Goal: Task Accomplishment & Management: Complete application form

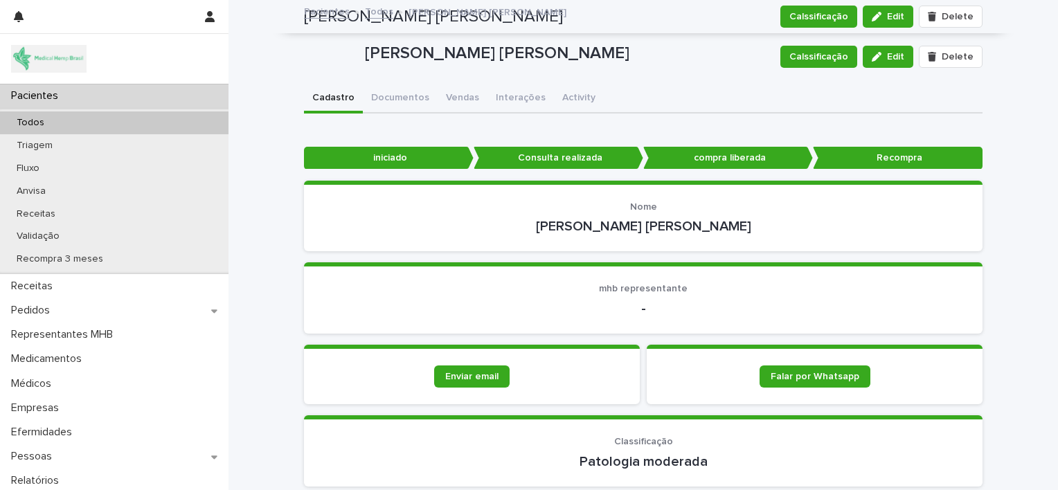
scroll to position [899, 0]
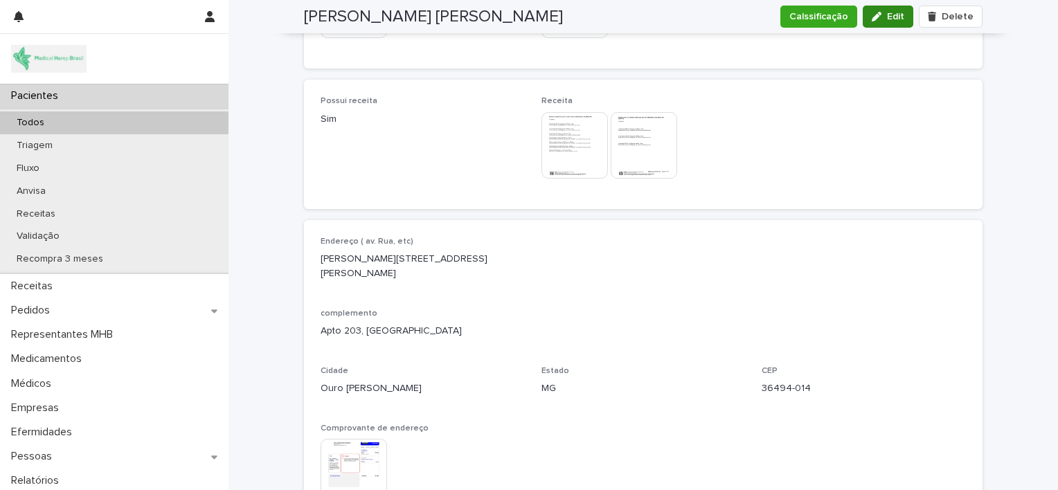
click at [890, 20] on span "Edit" at bounding box center [895, 17] width 17 height 10
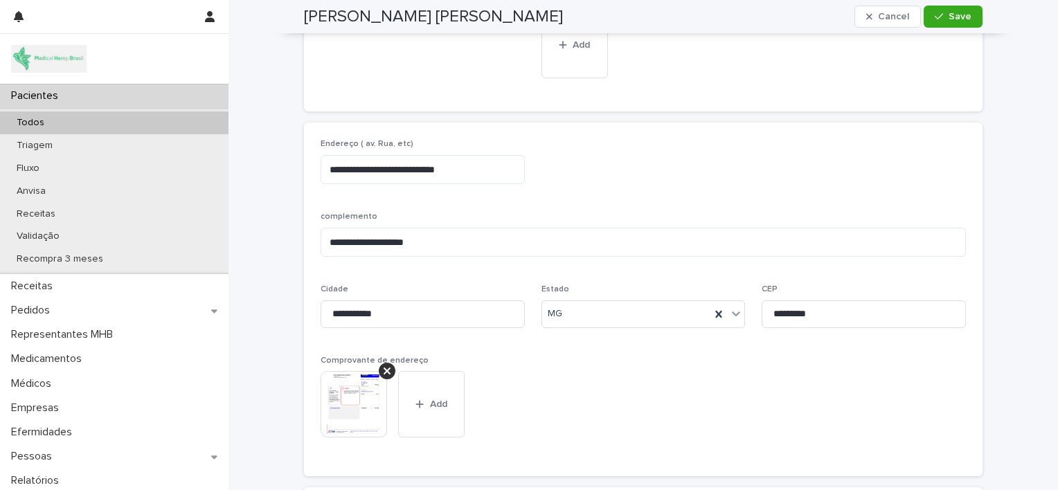
scroll to position [1139, 0]
click at [772, 299] on input "*********" at bounding box center [863, 313] width 204 height 28
type input "********"
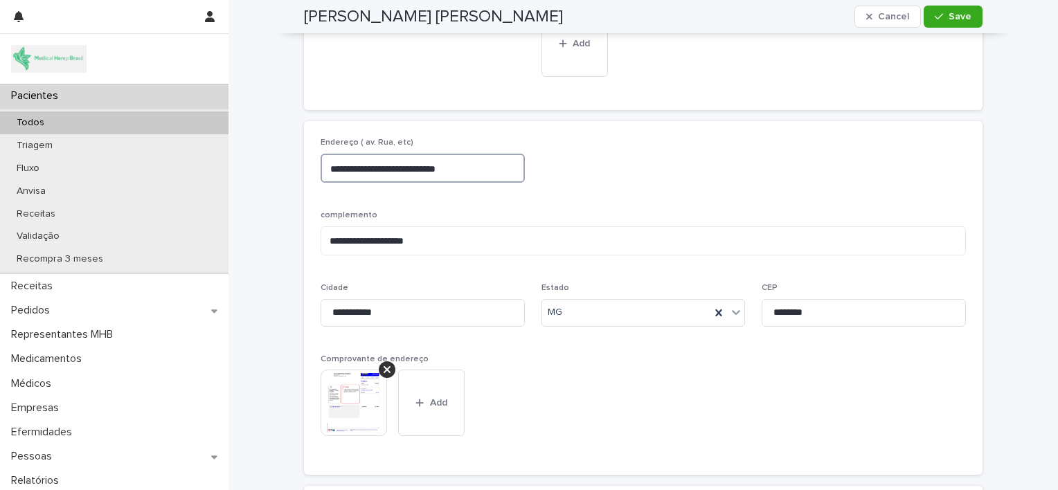
drag, startPoint x: 398, startPoint y: 166, endPoint x: 556, endPoint y: 168, distance: 157.8
click at [556, 168] on div "**********" at bounding box center [642, 298] width 645 height 320
type textarea "**********"
click at [386, 236] on textarea "**********" at bounding box center [642, 241] width 645 height 30
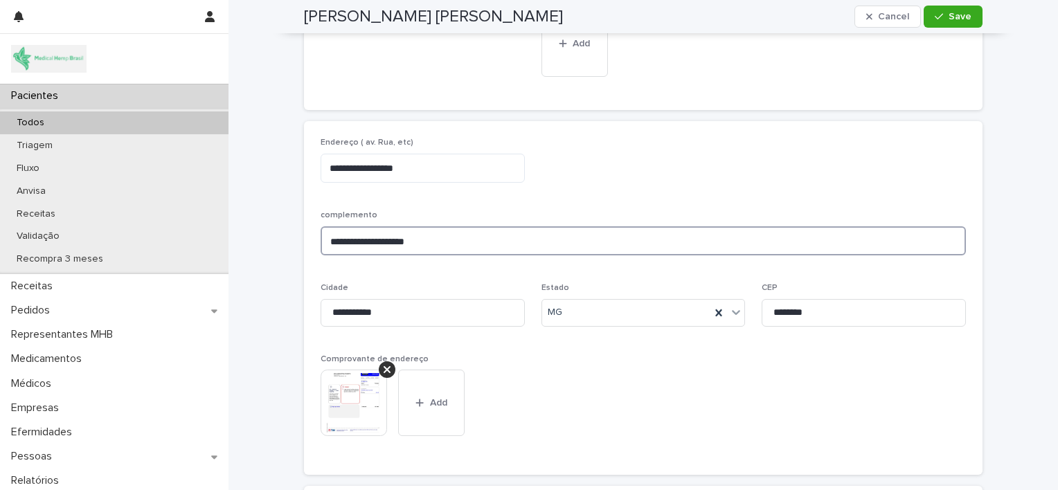
click at [386, 236] on textarea "**********" at bounding box center [642, 241] width 645 height 30
type textarea "**********"
click at [361, 305] on input "**********" at bounding box center [422, 313] width 204 height 28
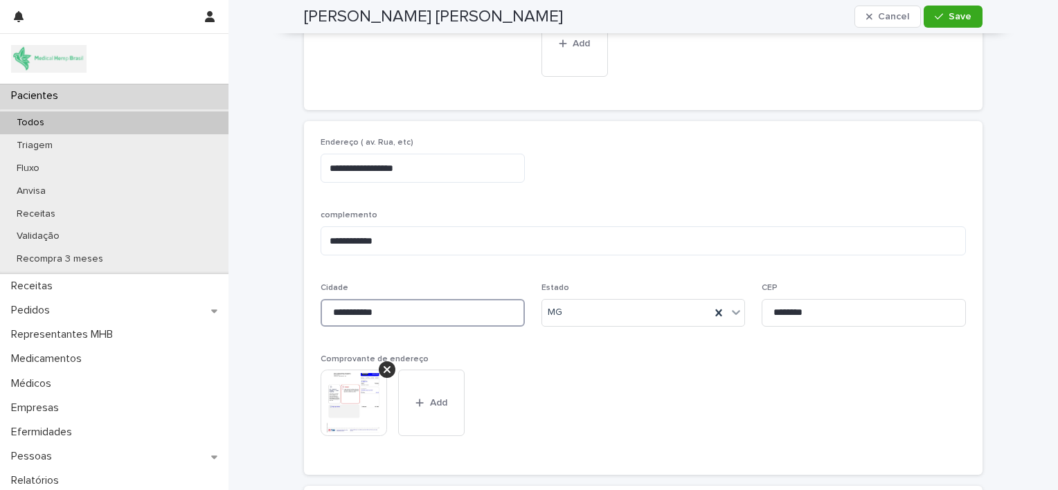
click at [361, 305] on input "**********" at bounding box center [422, 313] width 204 height 28
type input "**********"
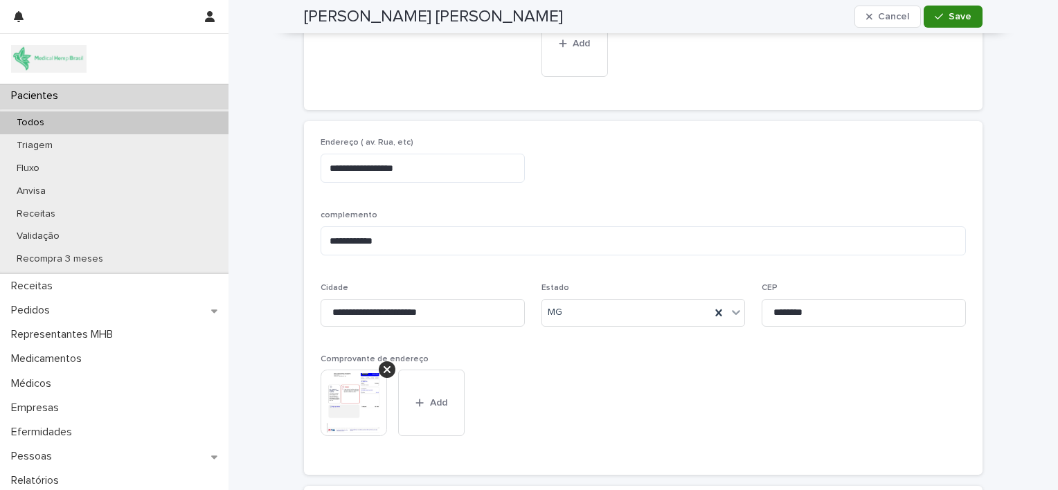
click at [956, 16] on span "Save" at bounding box center [959, 17] width 23 height 10
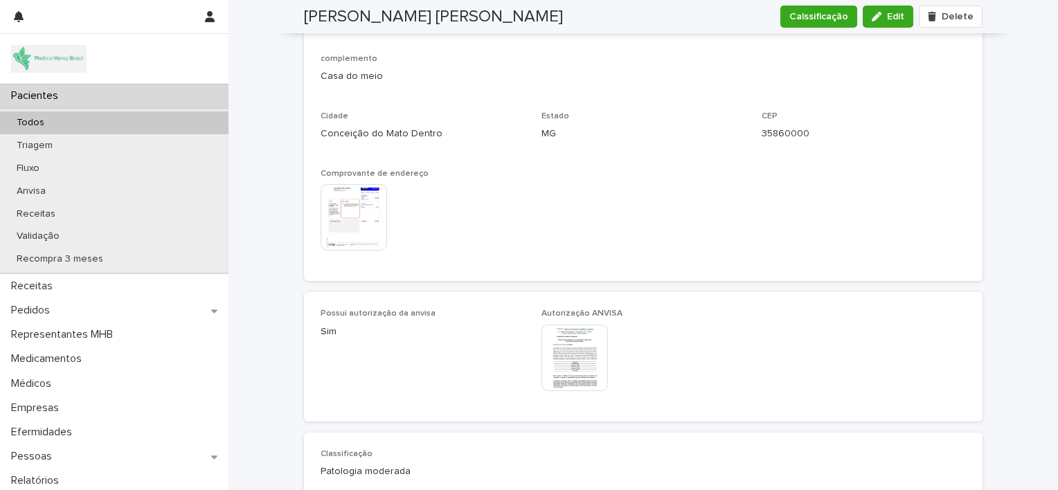
click at [561, 343] on img at bounding box center [574, 358] width 66 height 66
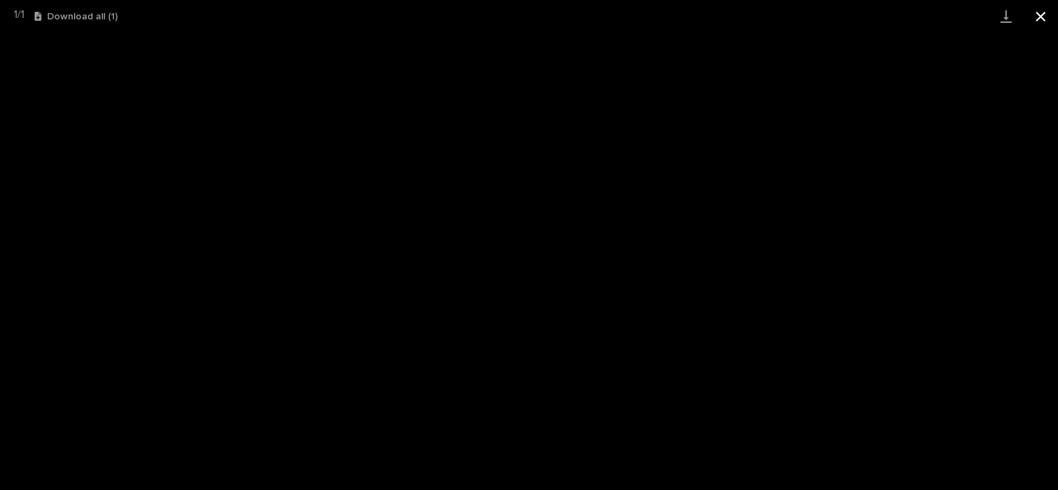
click at [1042, 15] on button "Close gallery" at bounding box center [1040, 16] width 35 height 33
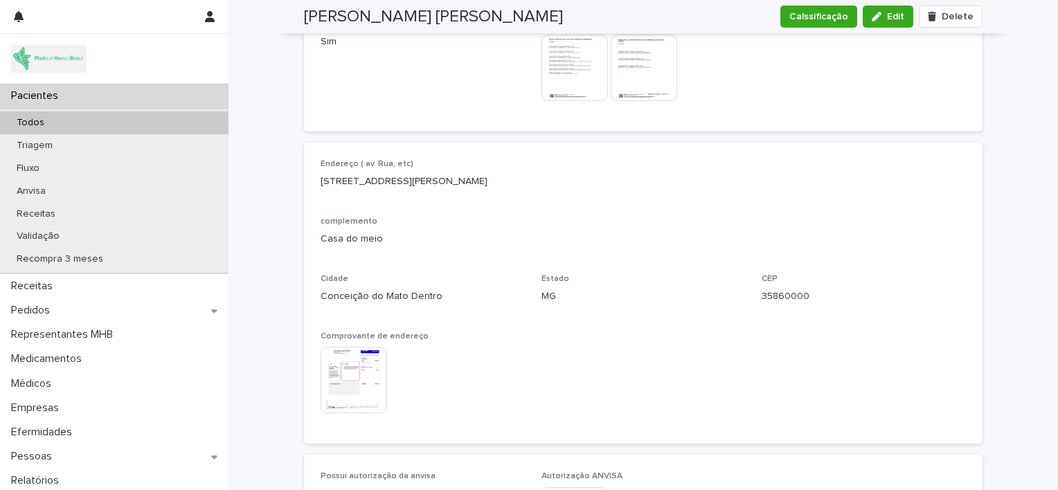
scroll to position [982, 0]
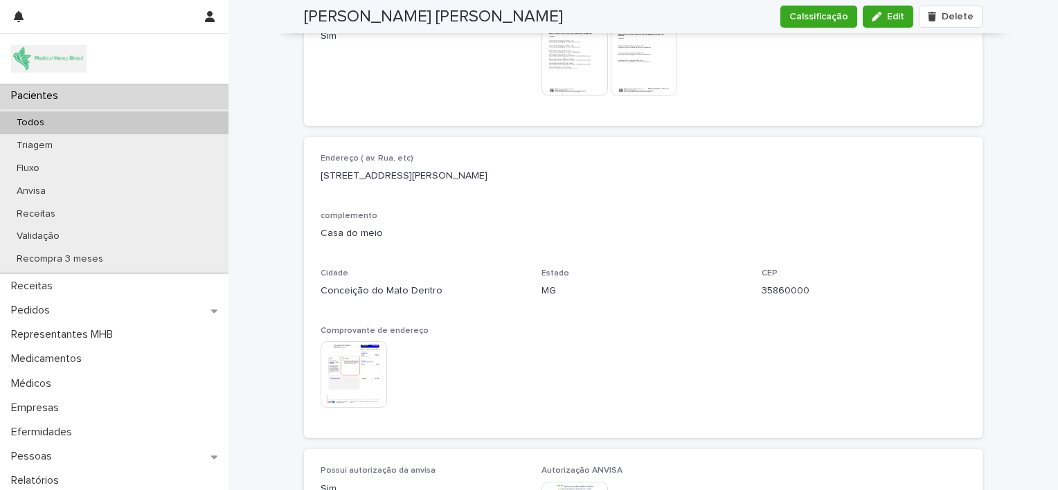
click at [352, 384] on img at bounding box center [353, 374] width 66 height 66
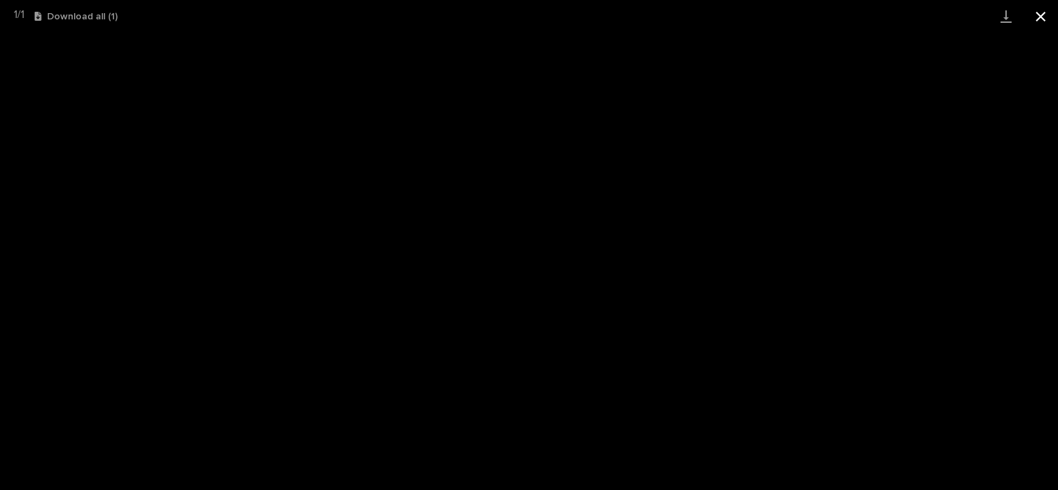
click at [1036, 19] on button "Close gallery" at bounding box center [1040, 16] width 35 height 33
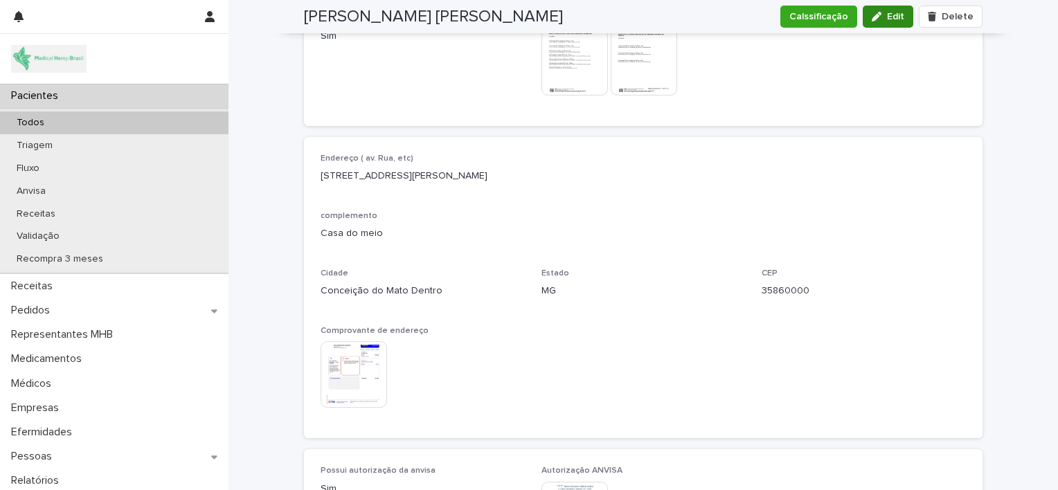
click at [894, 17] on span "Edit" at bounding box center [895, 17] width 17 height 10
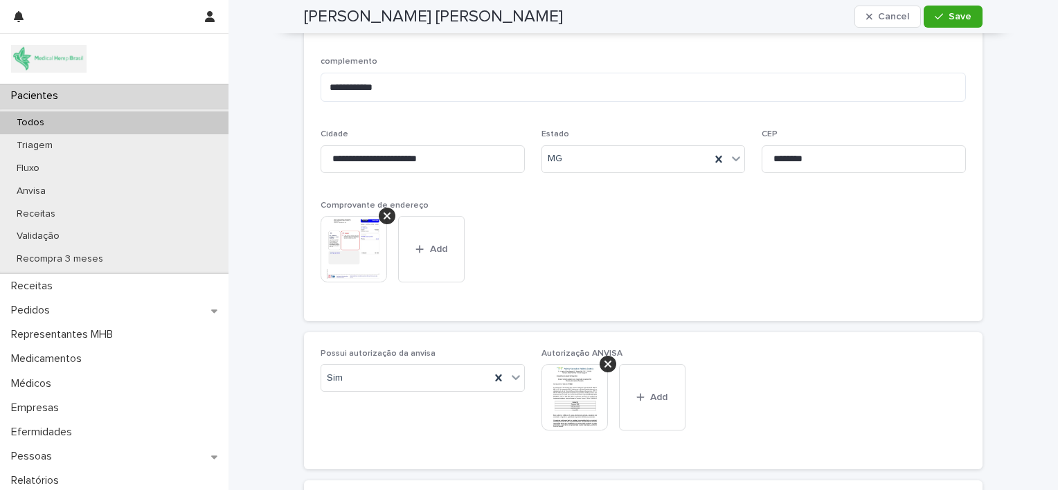
scroll to position [1293, 0]
click at [428, 238] on button "Add" at bounding box center [431, 249] width 66 height 66
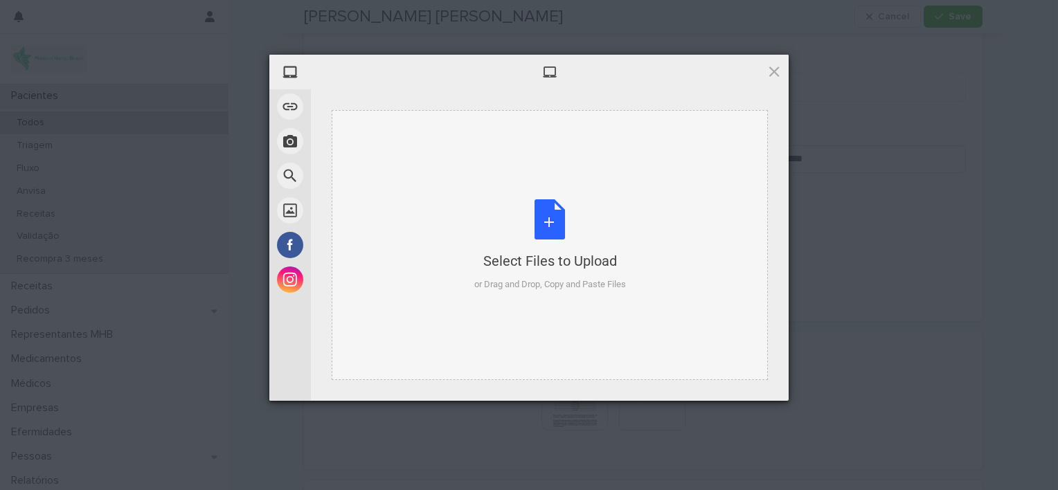
click at [541, 228] on div "Select Files to Upload or Drag and Drop, Copy and Paste Files" at bounding box center [550, 245] width 152 height 92
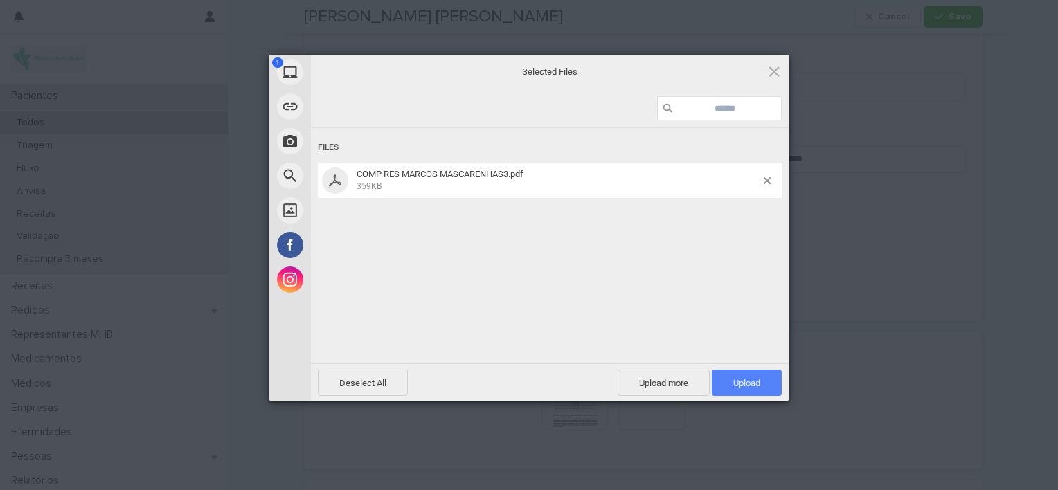
click at [755, 379] on span "Upload 1" at bounding box center [746, 383] width 27 height 10
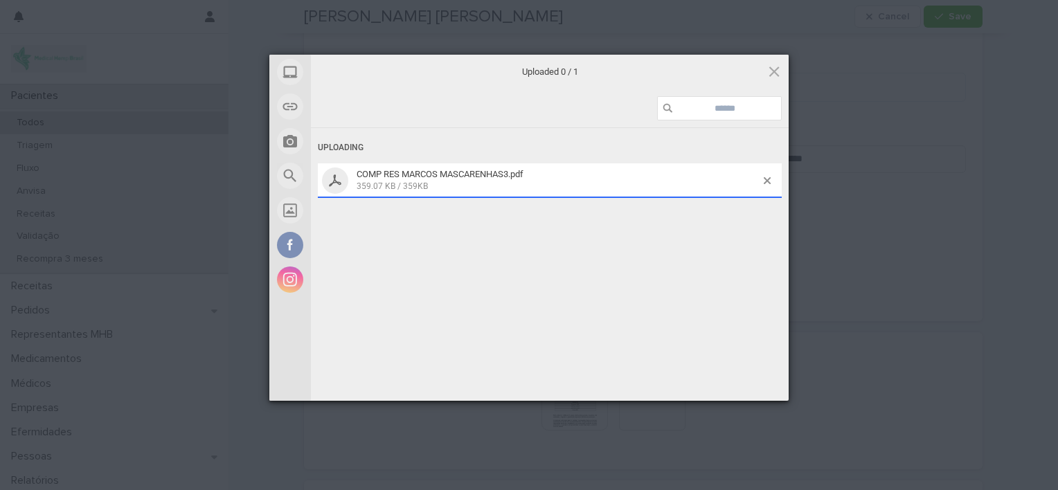
scroll to position [1329, 0]
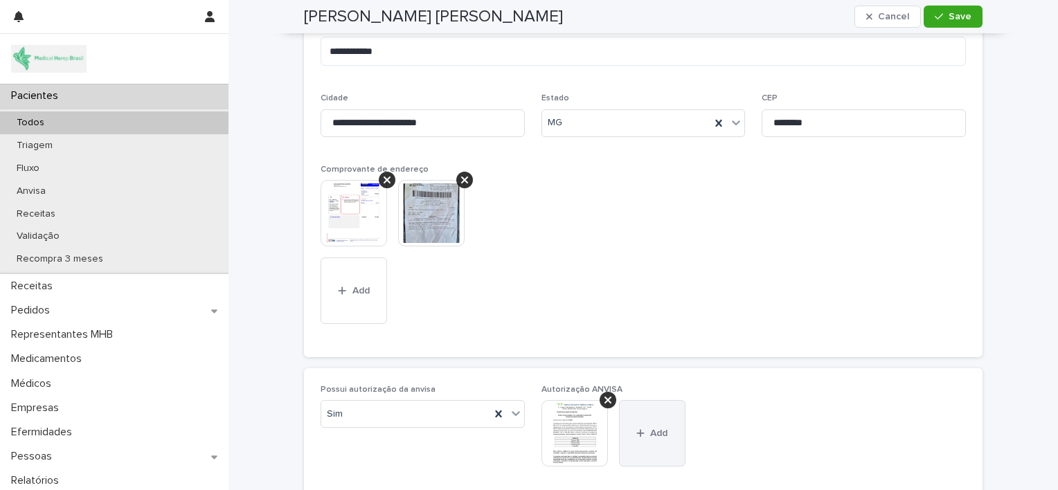
click at [650, 430] on span "Add" at bounding box center [658, 433] width 17 height 10
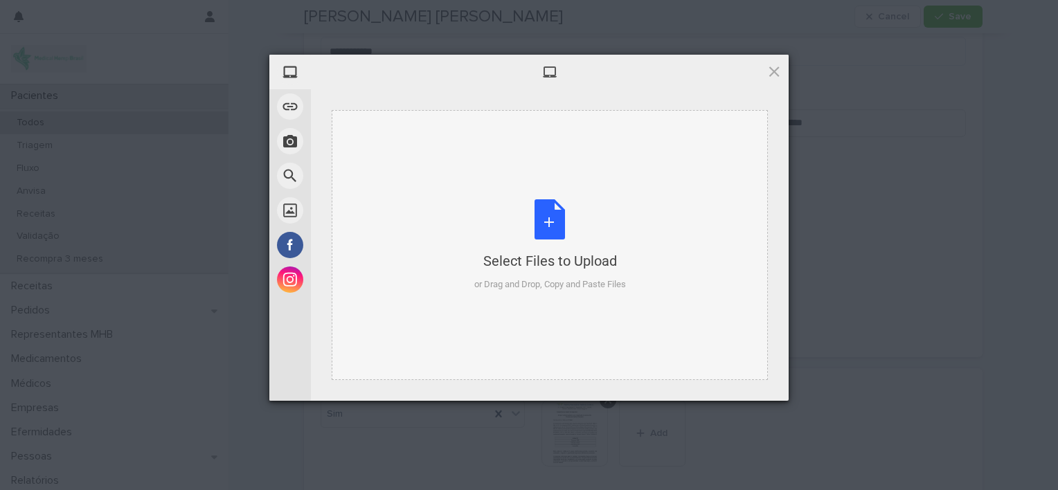
click at [540, 219] on div "Select Files to Upload or Drag and Drop, Copy and Paste Files" at bounding box center [550, 245] width 152 height 92
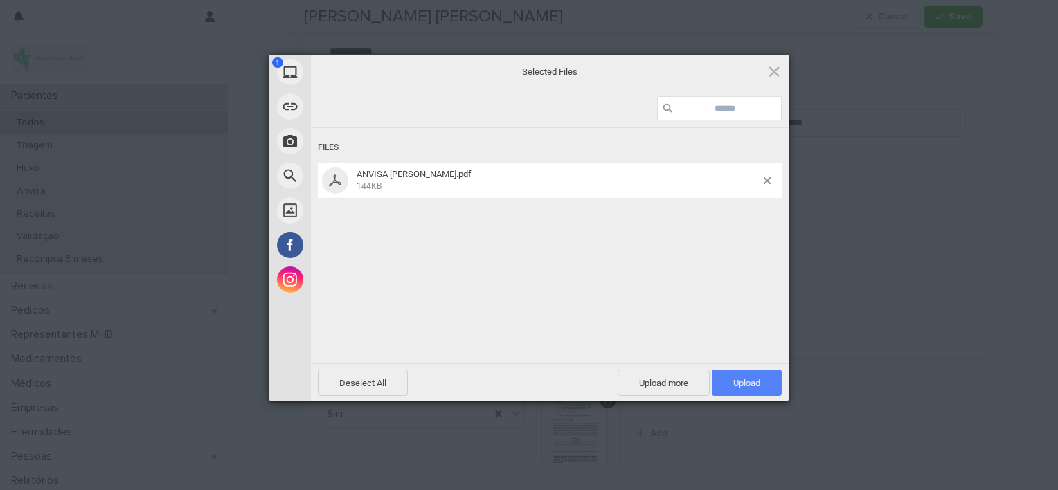
click at [733, 383] on span "Upload 1" at bounding box center [746, 383] width 27 height 10
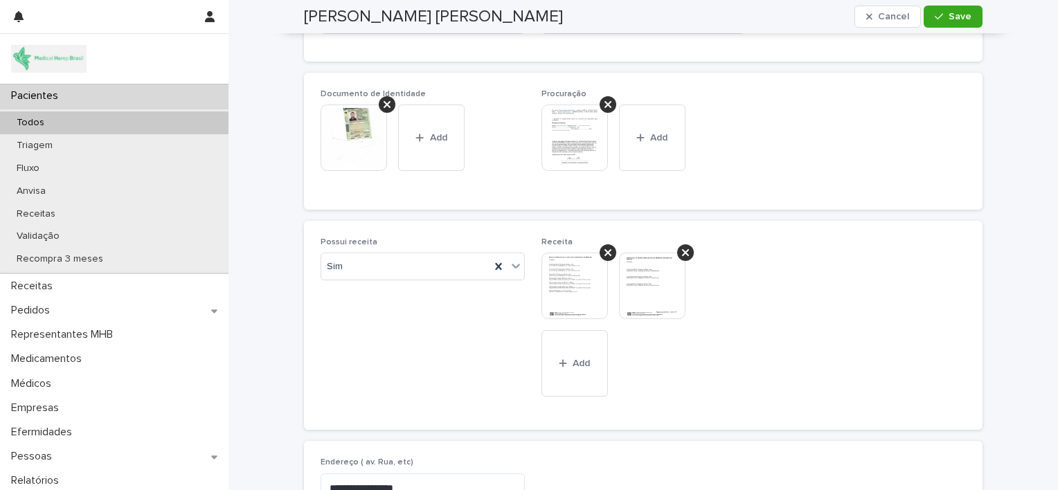
scroll to position [819, 0]
click at [572, 363] on span "Add" at bounding box center [580, 364] width 17 height 10
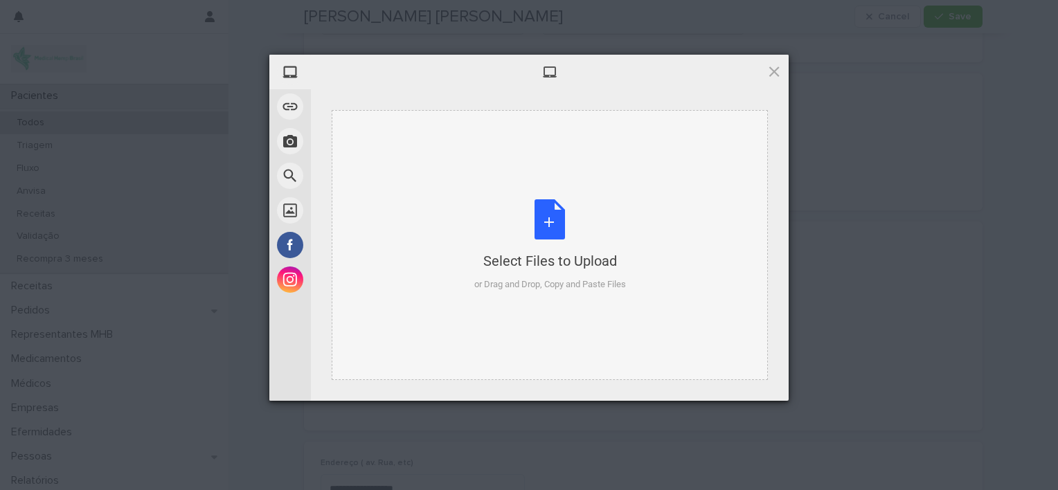
click at [537, 219] on div "Select Files to Upload or Drag and Drop, Copy and Paste Files" at bounding box center [550, 245] width 152 height 92
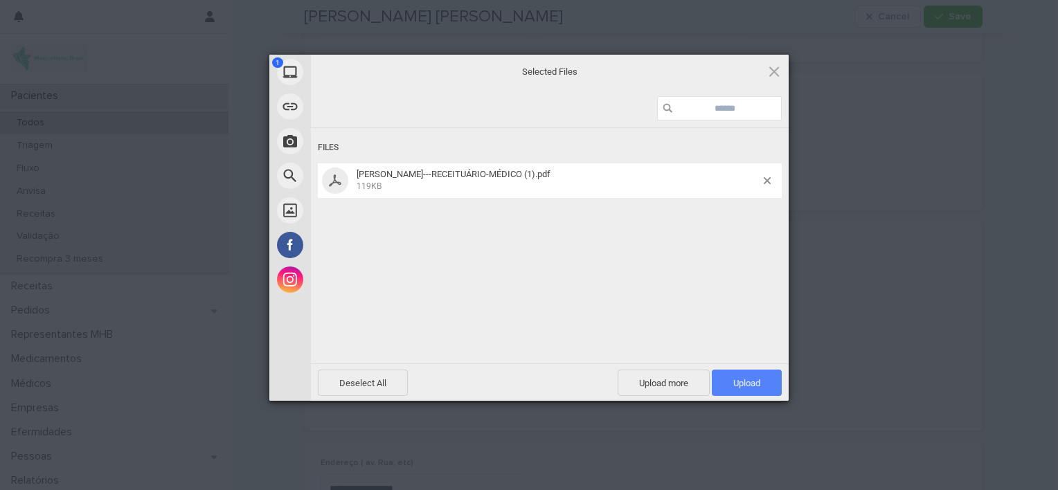
click at [739, 384] on span "Upload 1" at bounding box center [746, 383] width 27 height 10
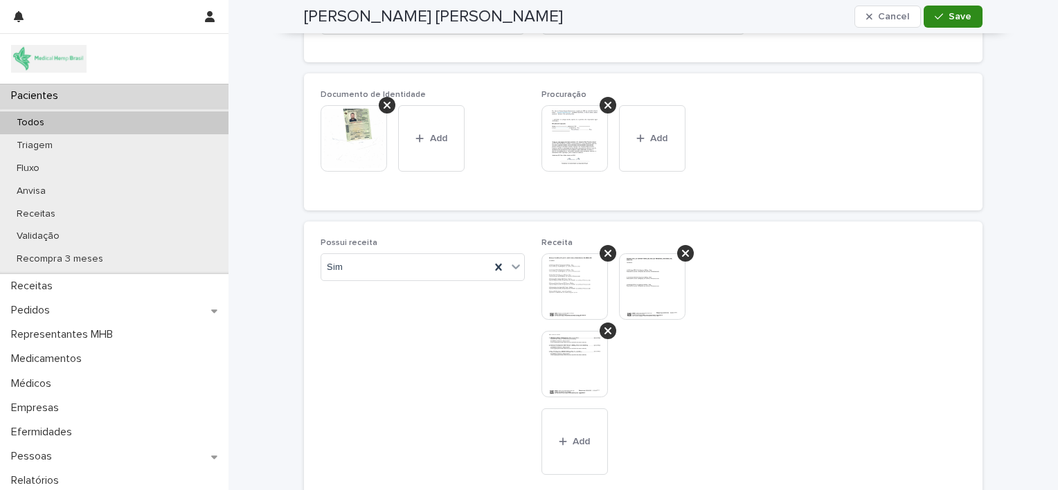
click at [941, 23] on button "Save" at bounding box center [952, 17] width 59 height 22
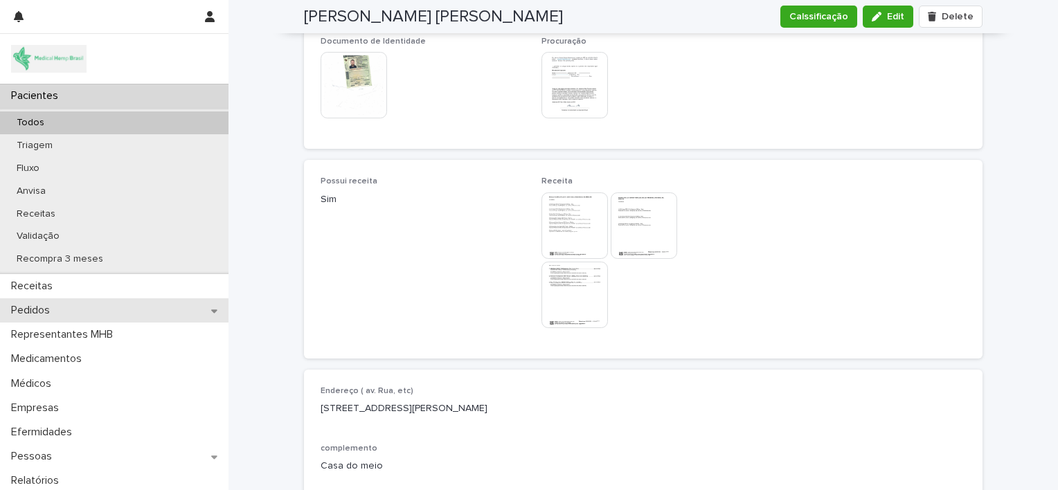
click at [97, 306] on div "Pedidos" at bounding box center [114, 310] width 228 height 24
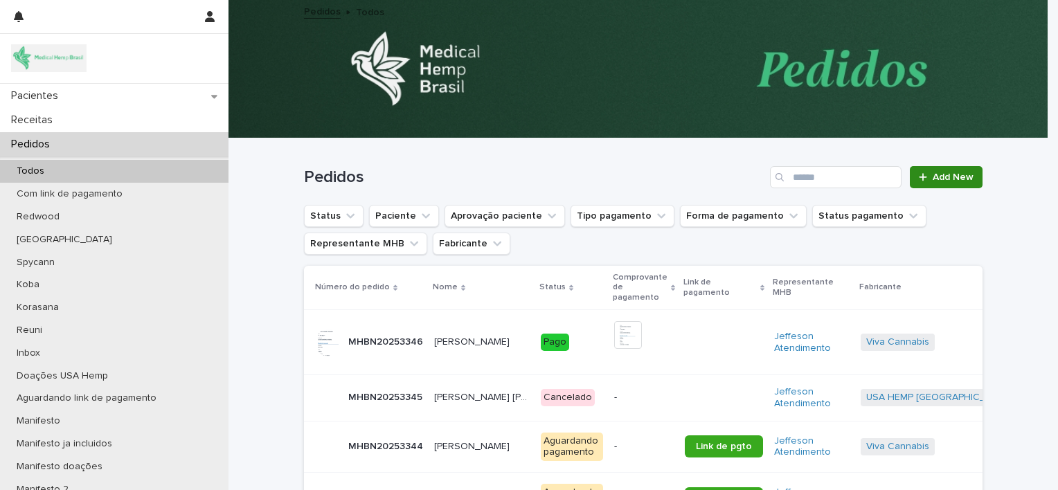
click at [925, 182] on link "Add New" at bounding box center [945, 177] width 73 height 22
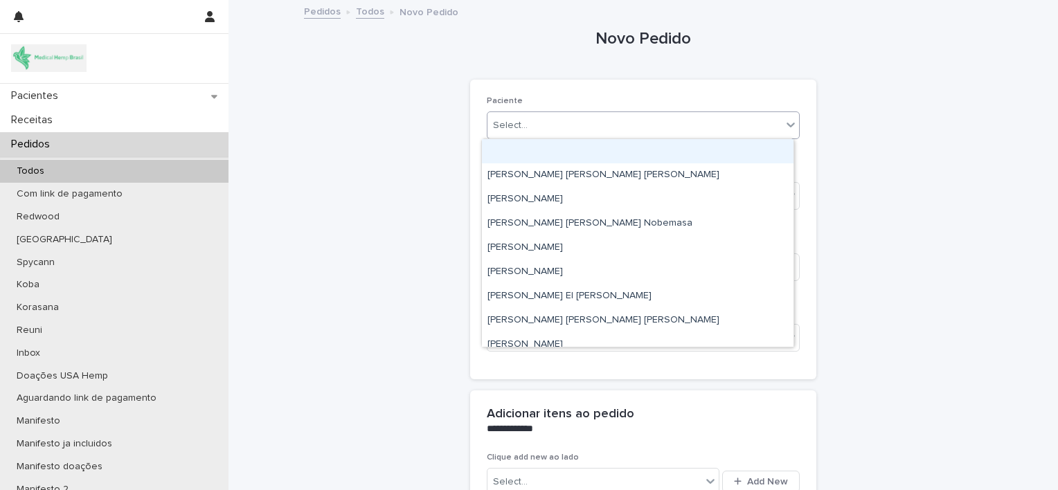
click at [705, 122] on div "Select..." at bounding box center [634, 125] width 294 height 23
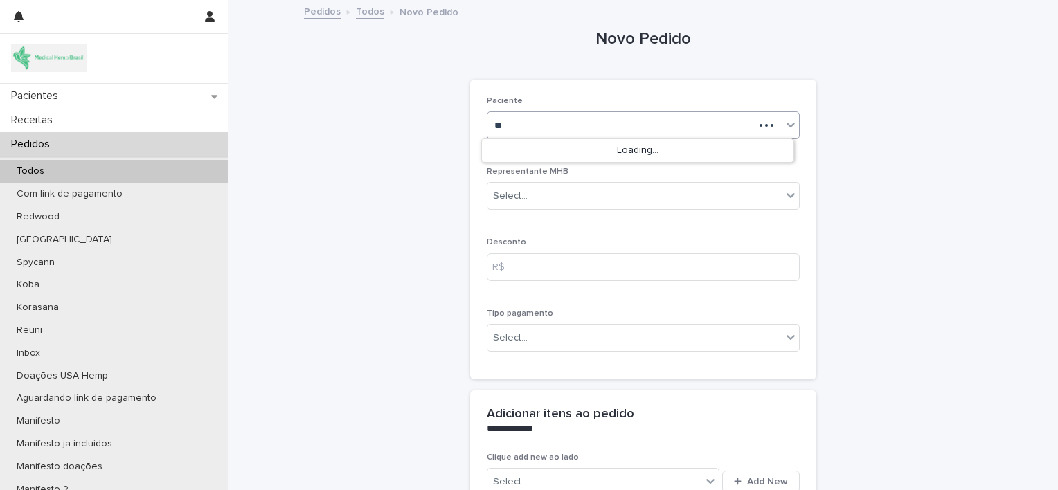
type input "*"
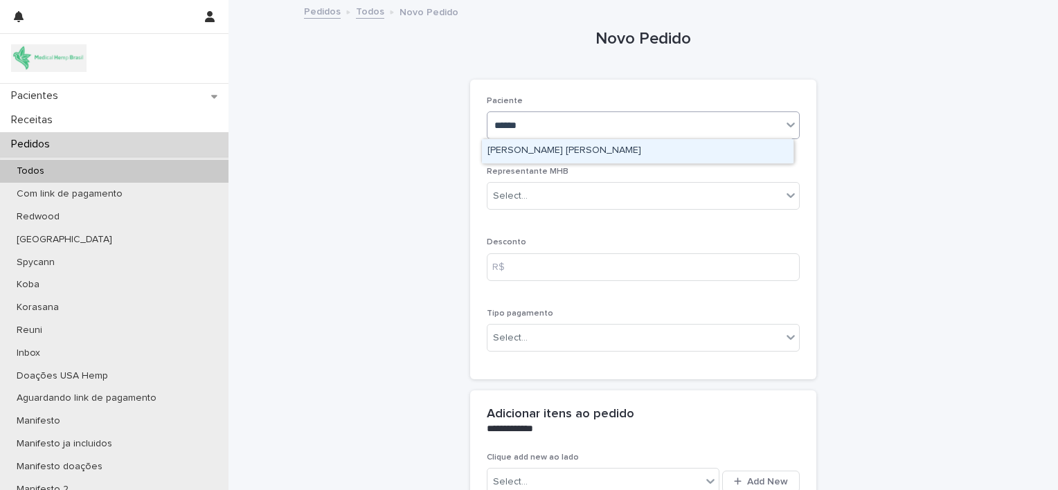
type input "*******"
click at [657, 149] on div "ELZA MARIA DA SILVA MASCARENHAS" at bounding box center [637, 151] width 311 height 24
type input "*******"
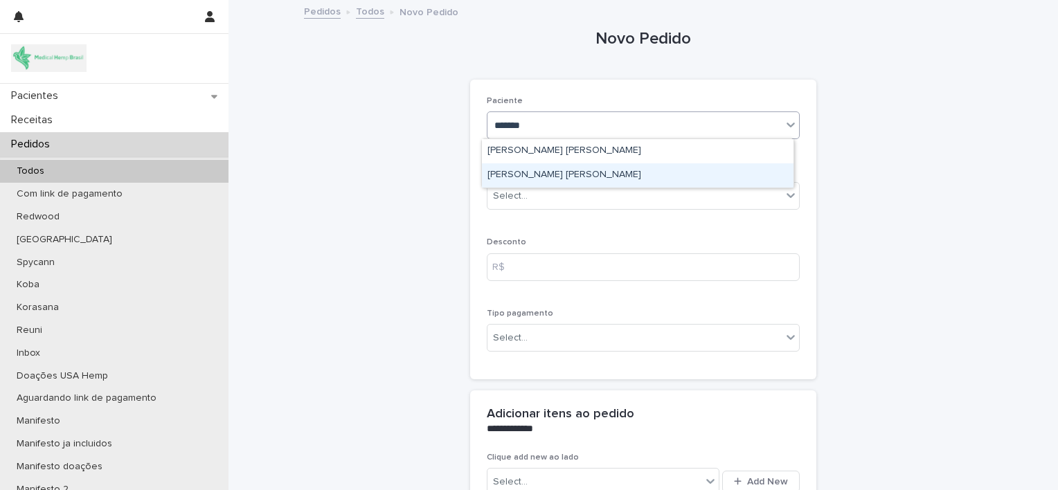
click at [649, 171] on div "[PERSON_NAME]" at bounding box center [637, 175] width 311 height 24
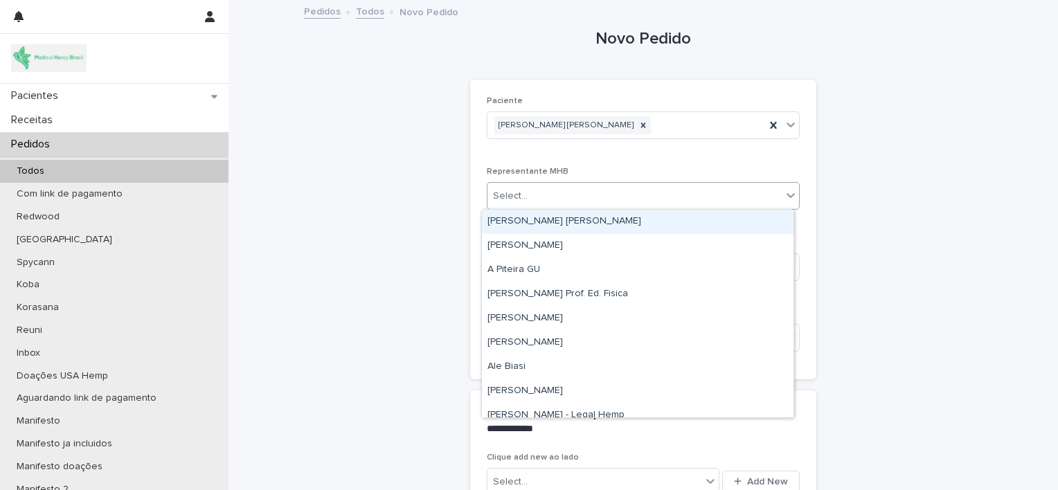
click at [662, 197] on div "Select..." at bounding box center [634, 196] width 294 height 23
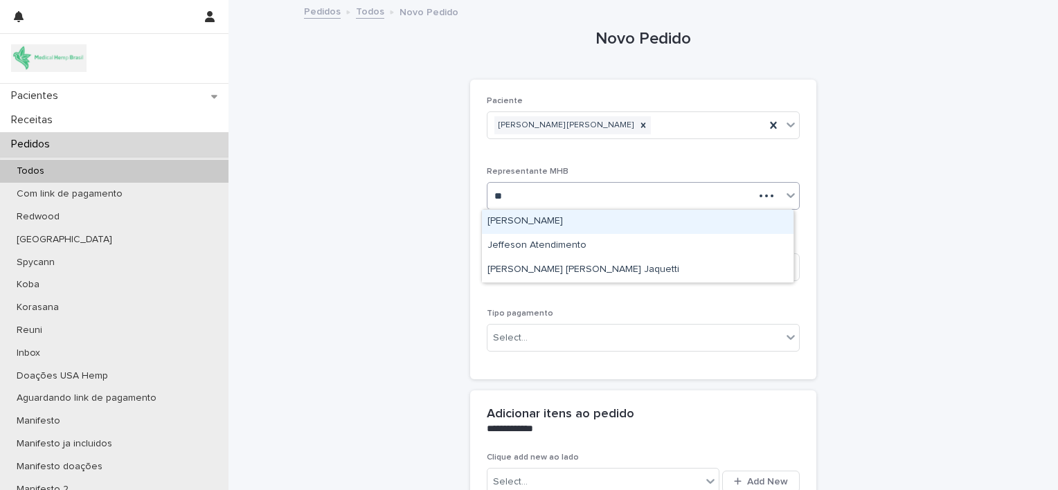
type input "***"
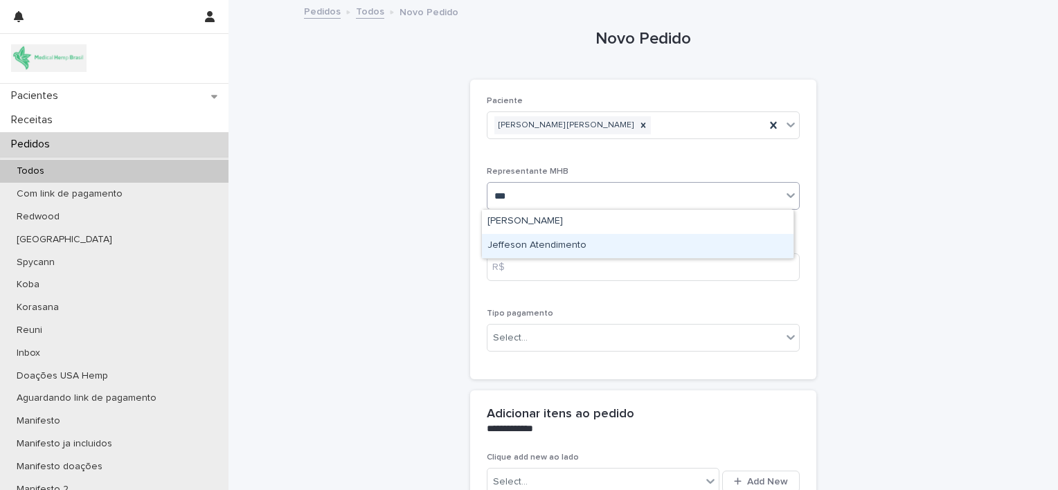
click at [642, 240] on div "Jeffeson Atendimento" at bounding box center [637, 246] width 311 height 24
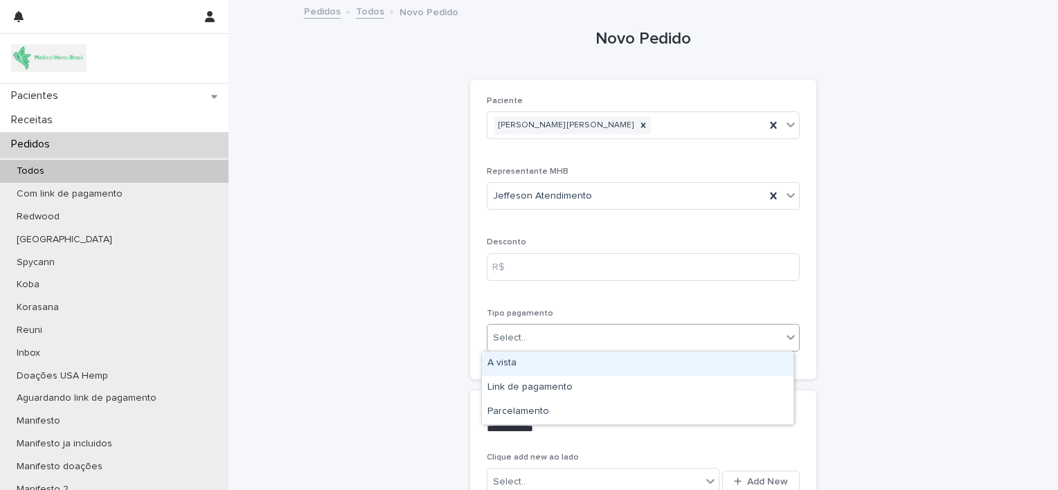
click at [622, 338] on div "Select..." at bounding box center [634, 338] width 294 height 23
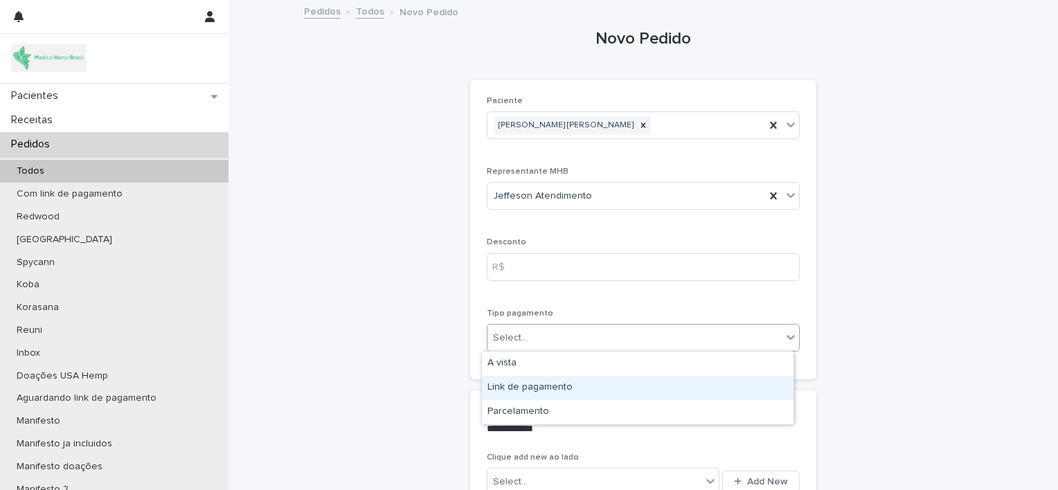
click at [609, 388] on div "Link de pagamento" at bounding box center [637, 388] width 311 height 24
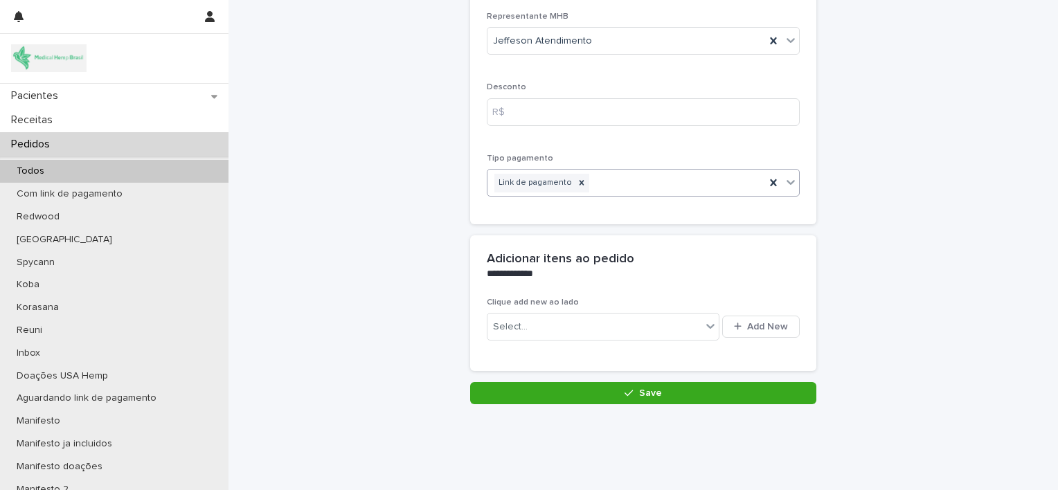
scroll to position [158, 0]
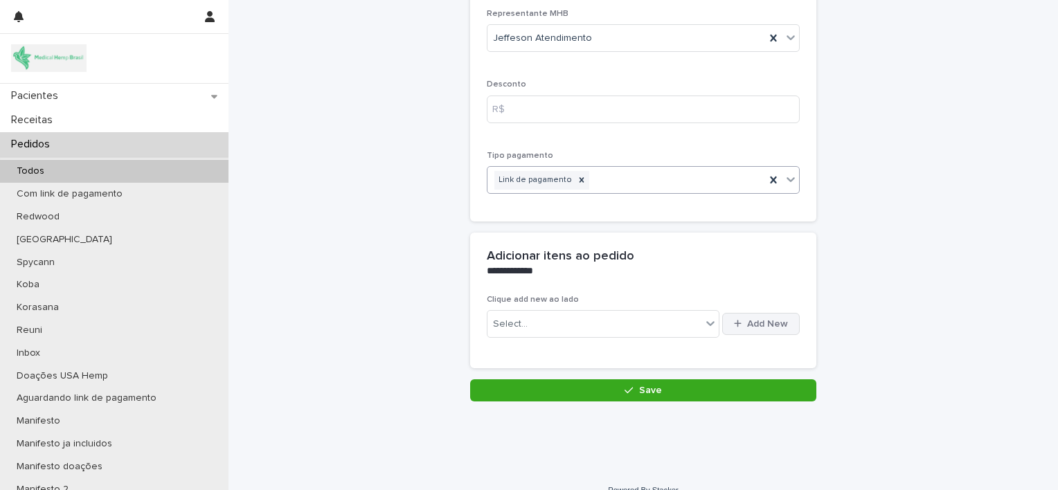
click at [759, 323] on span "Add New" at bounding box center [767, 324] width 41 height 10
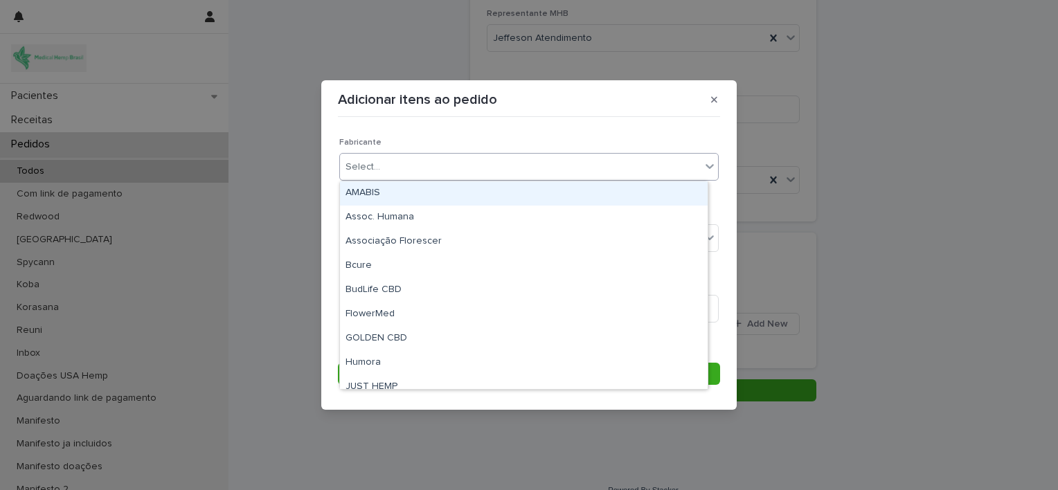
click at [456, 169] on div "Select..." at bounding box center [520, 167] width 361 height 23
type input "***"
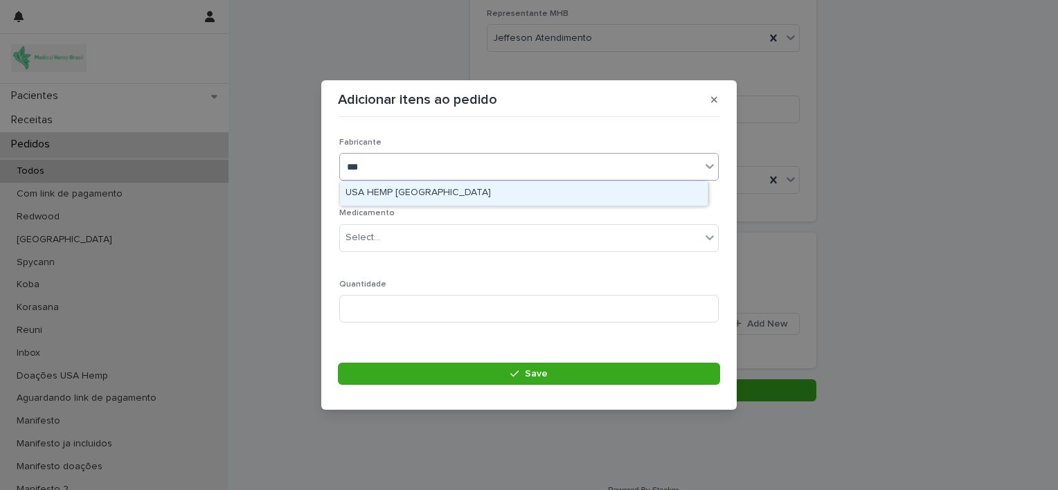
click at [454, 192] on div "USA HEMP [GEOGRAPHIC_DATA]" at bounding box center [524, 193] width 368 height 24
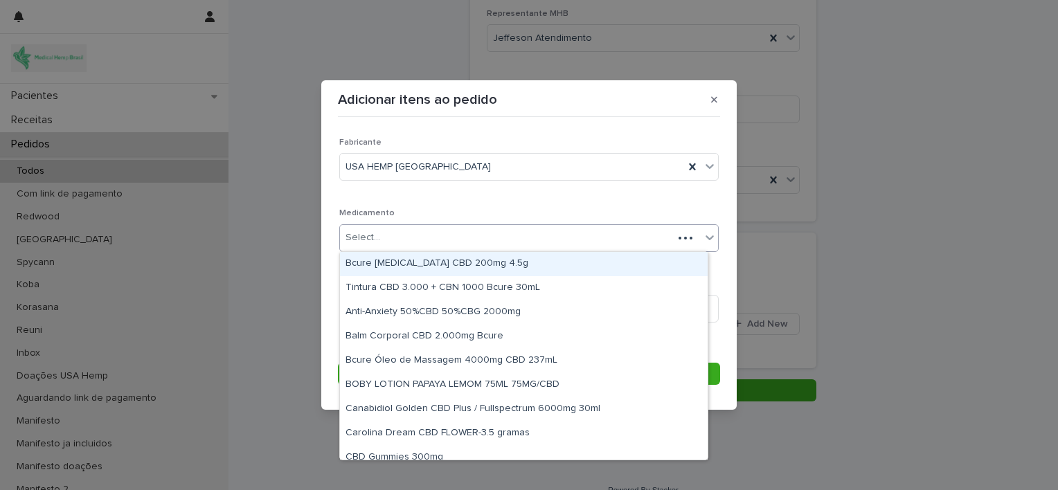
click at [466, 243] on div "Select..." at bounding box center [506, 237] width 333 height 23
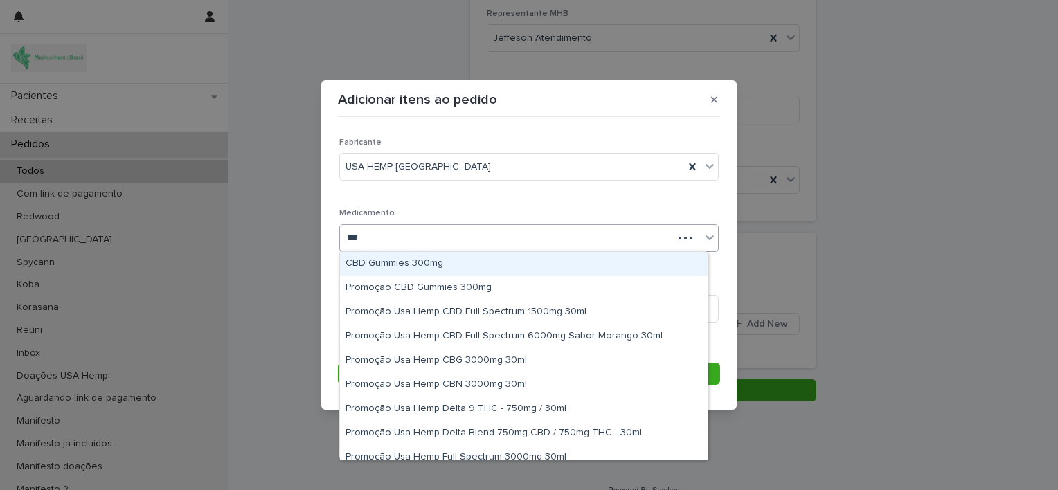
type input "****"
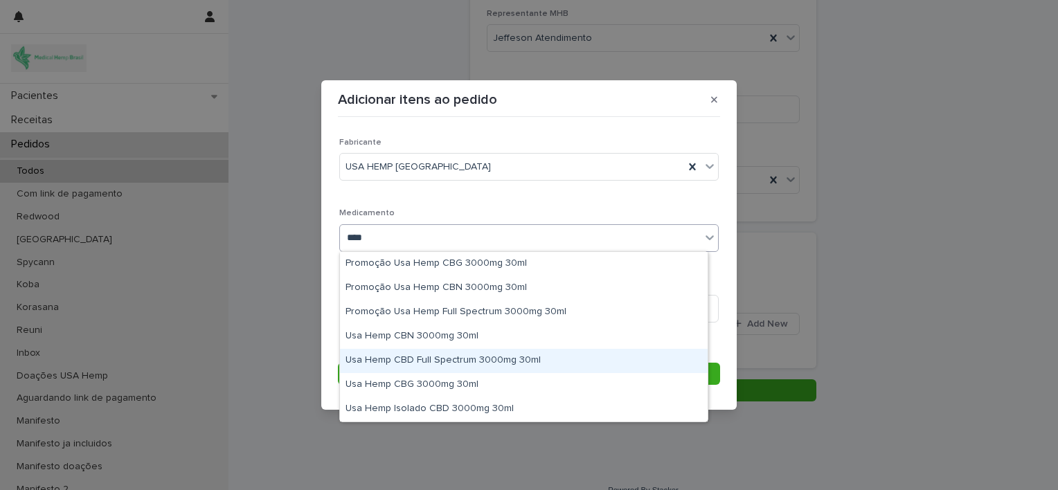
click at [462, 352] on div "Usa Hemp CBD Full Spectrum 3000mg 30ml" at bounding box center [524, 361] width 368 height 24
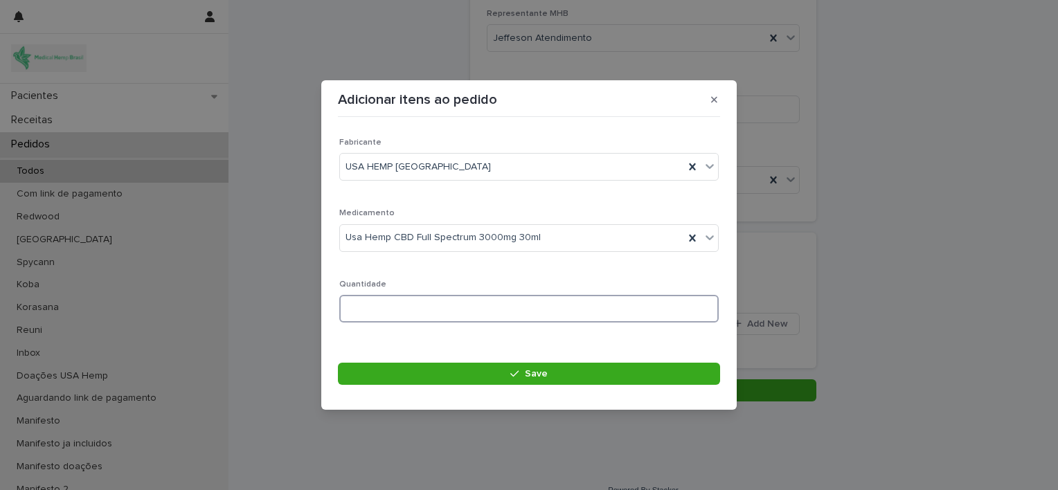
click at [419, 309] on input at bounding box center [528, 309] width 379 height 28
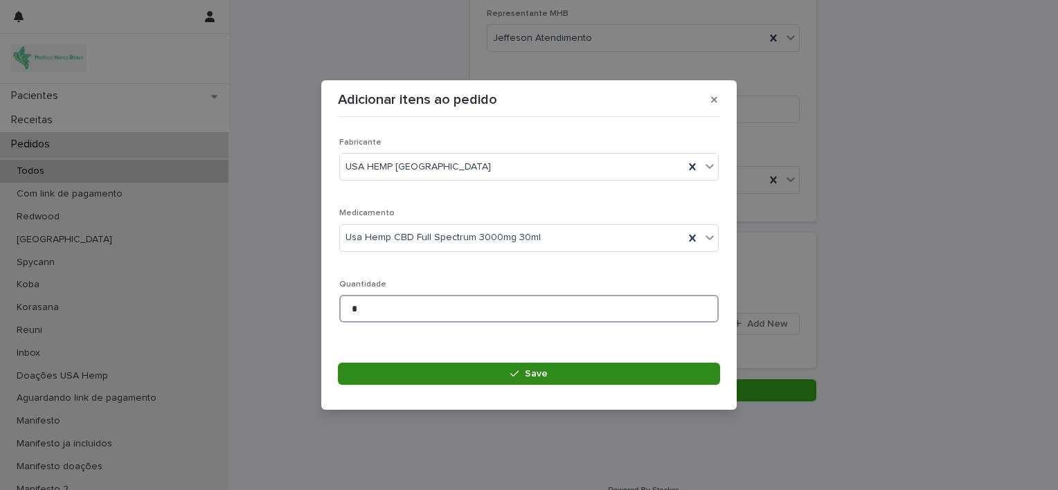
type input "*"
click at [498, 380] on button "Save" at bounding box center [529, 374] width 382 height 22
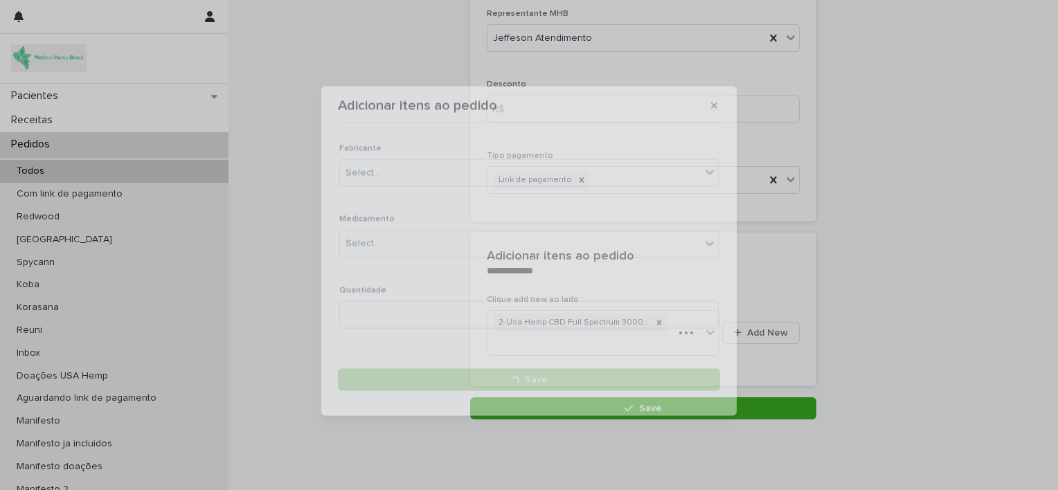
scroll to position [167, 0]
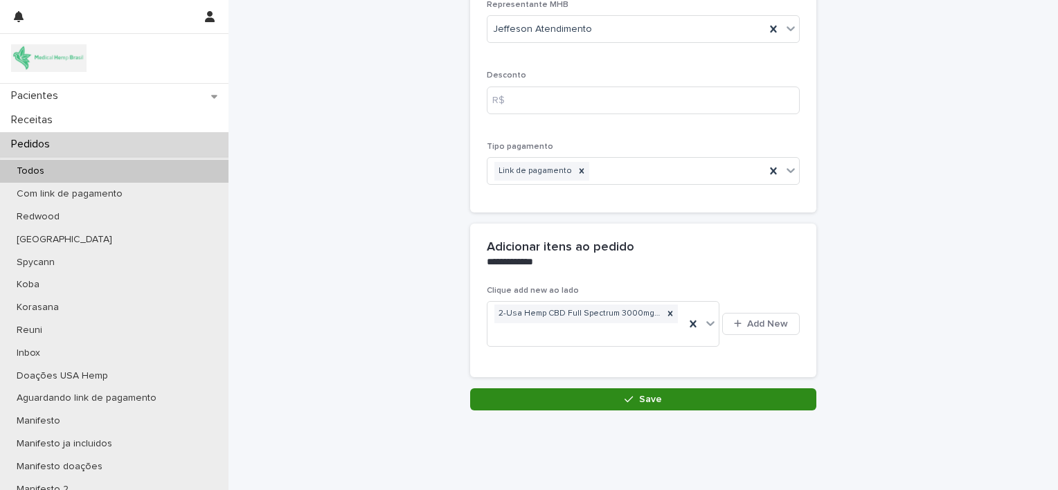
click at [595, 397] on button "Save" at bounding box center [643, 399] width 346 height 22
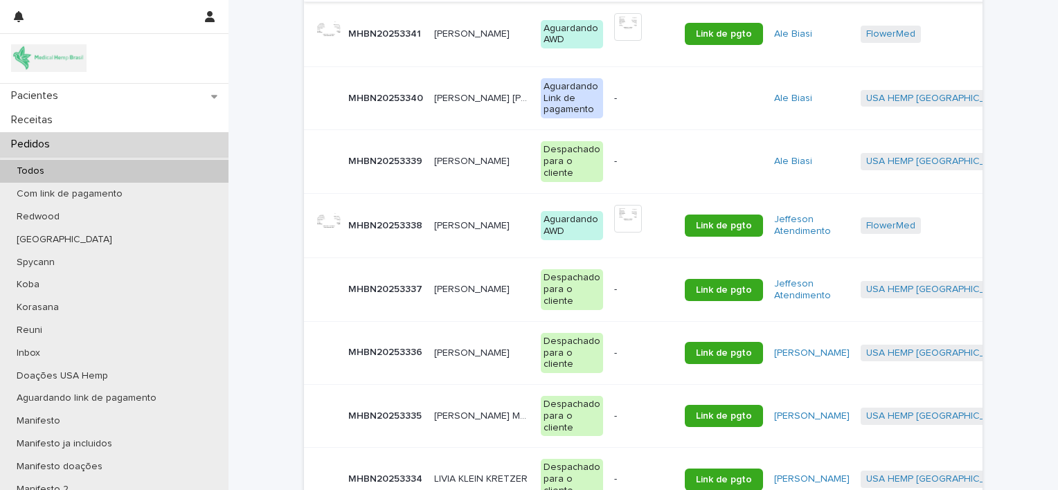
scroll to position [651, 0]
click at [417, 345] on p "MHBN20253336" at bounding box center [386, 350] width 77 height 15
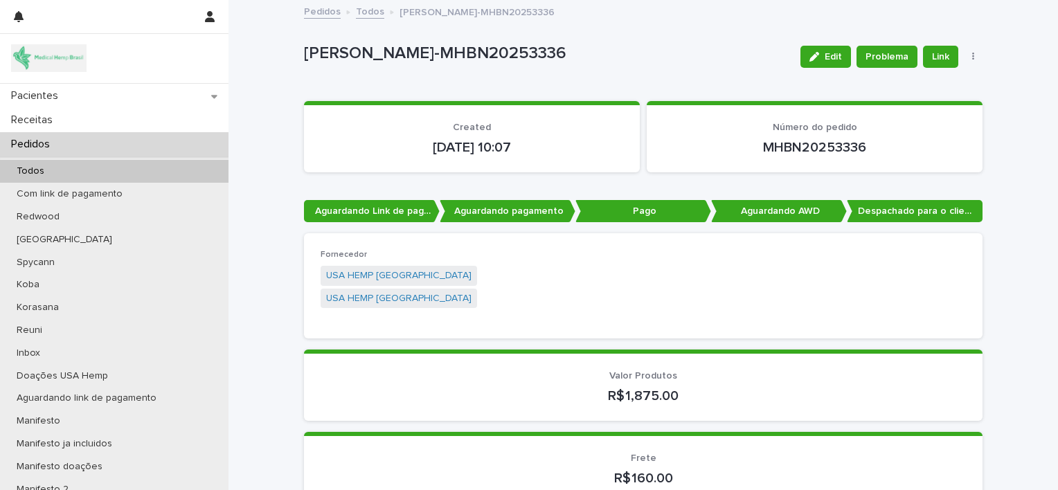
click at [138, 138] on div "Pedidos" at bounding box center [114, 144] width 228 height 24
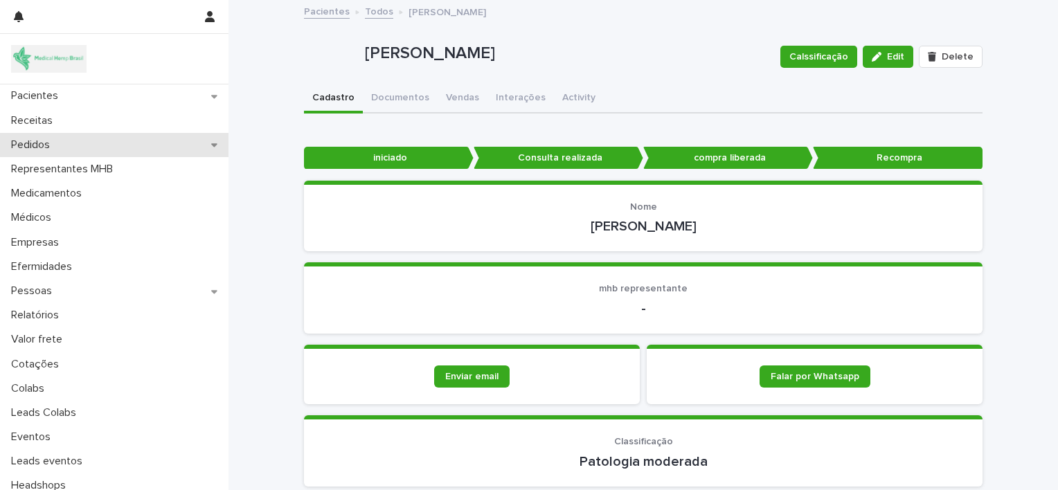
click at [75, 141] on div "Pedidos" at bounding box center [114, 145] width 228 height 24
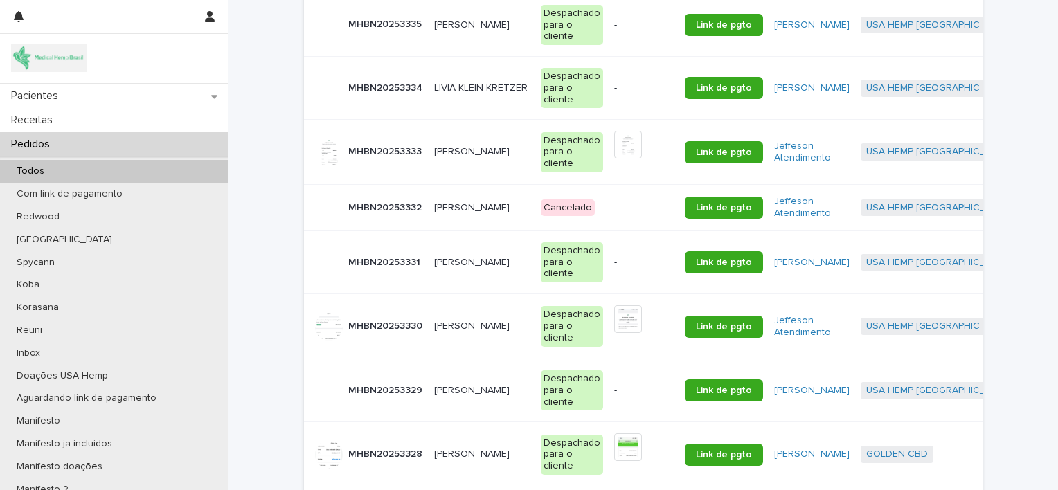
scroll to position [985, 0]
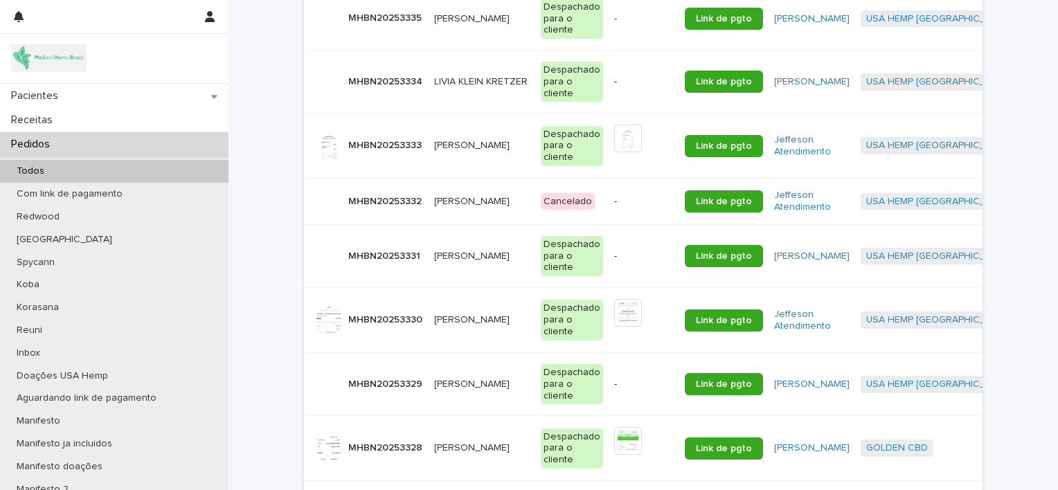
click at [451, 329] on td "[PERSON_NAME] [PERSON_NAME]" at bounding box center [481, 320] width 107 height 65
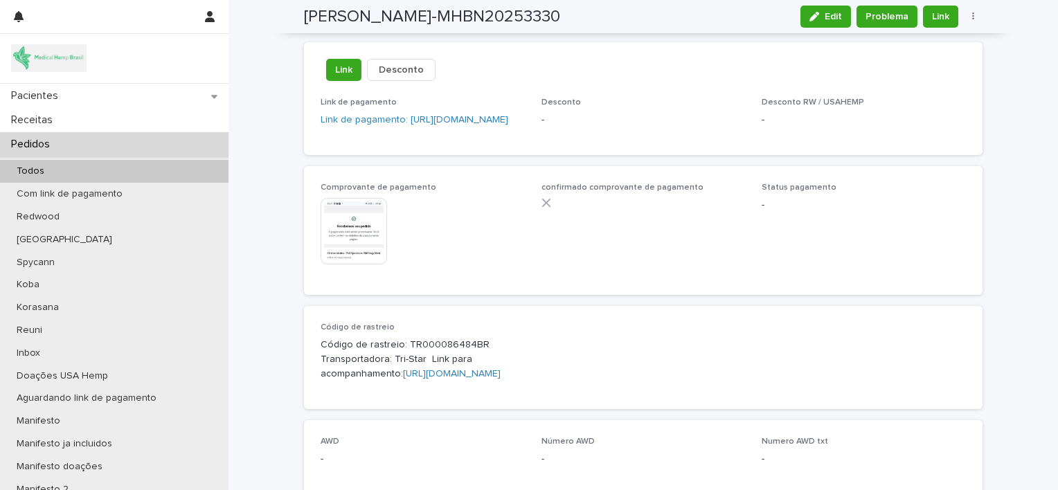
scroll to position [905, 0]
drag, startPoint x: 316, startPoint y: 321, endPoint x: 523, endPoint y: 356, distance: 210.5
click at [523, 356] on div "Código de rastreio Código de rastreio: TR000086484BR Transportadora: Tri-Star L…" at bounding box center [642, 357] width 645 height 70
copy p "Código de rastreio: TR000086484BR Transportadora: Tri-Star Link para acompanham…"
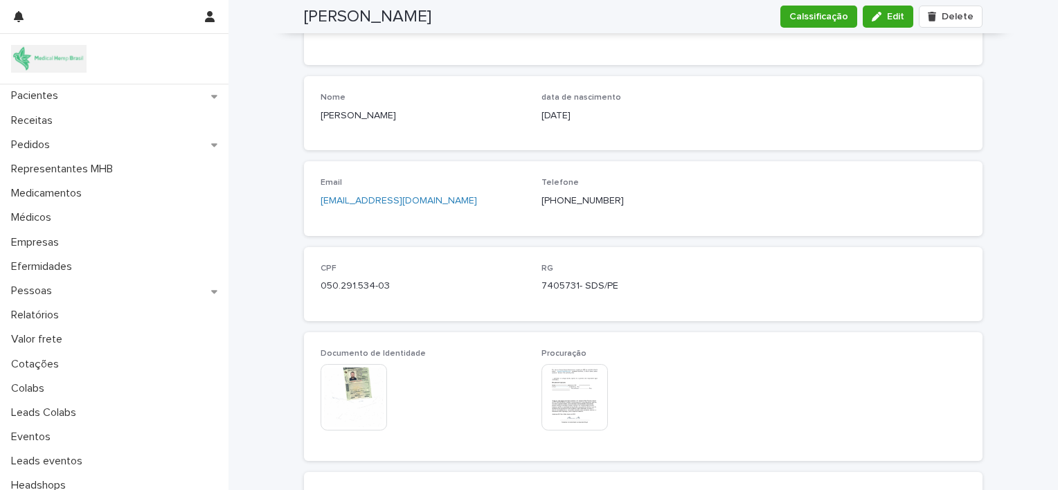
scroll to position [653, 0]
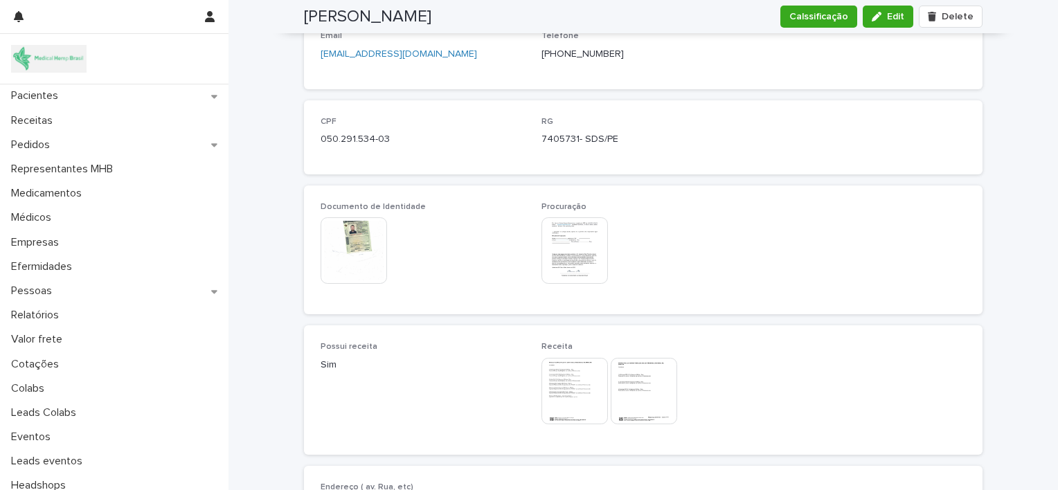
click at [343, 234] on img at bounding box center [353, 250] width 66 height 66
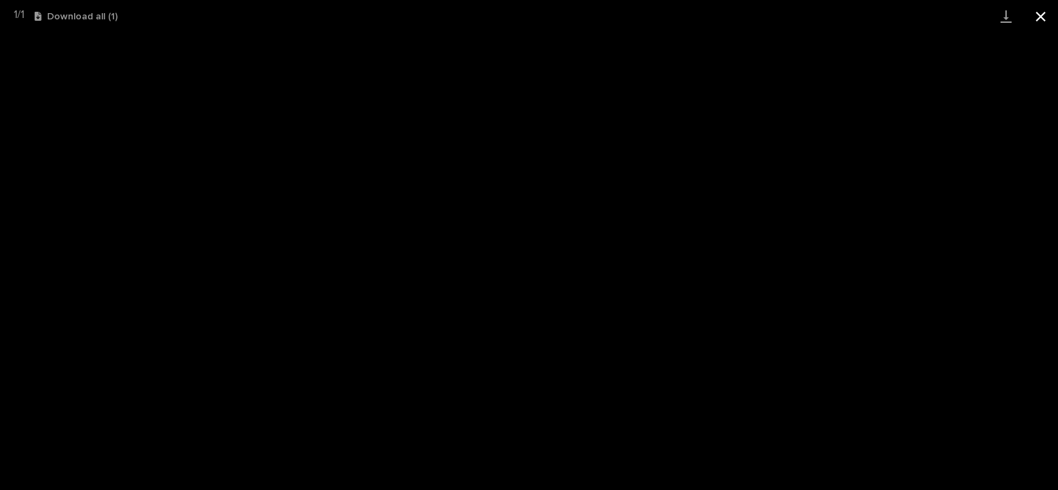
click at [1037, 14] on button "Close gallery" at bounding box center [1040, 16] width 35 height 33
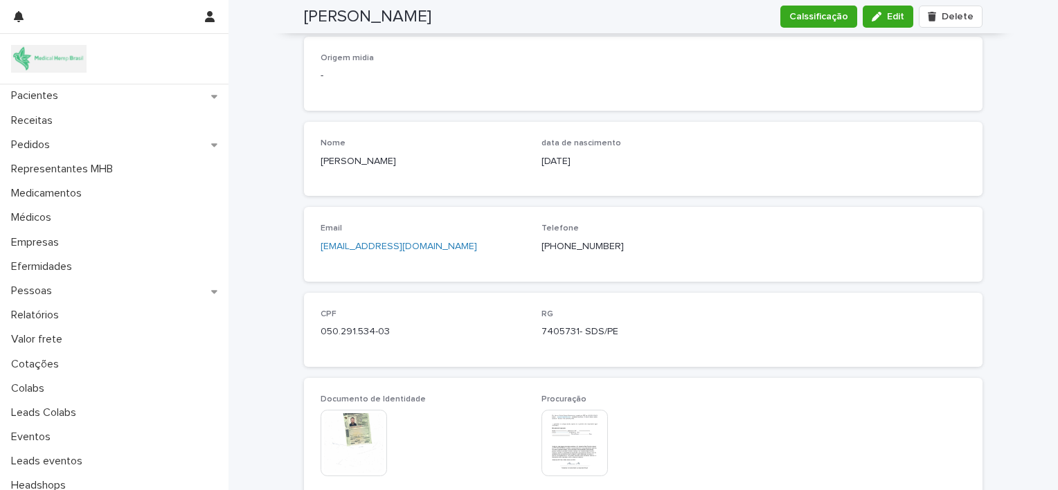
scroll to position [457, 0]
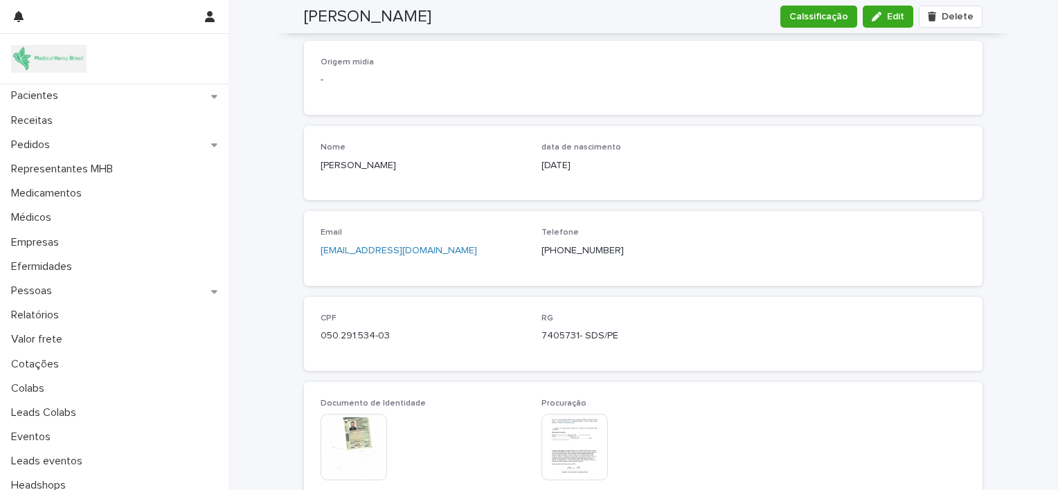
drag, startPoint x: 311, startPoint y: 158, endPoint x: 474, endPoint y: 176, distance: 164.3
click at [474, 176] on div "Nome Marcus Vinicius Borges Mascarenhas data de nascimento 6/4/1988" at bounding box center [643, 163] width 678 height 74
copy p "[PERSON_NAME]"
drag, startPoint x: 390, startPoint y: 334, endPoint x: 313, endPoint y: 338, distance: 77.7
click at [313, 338] on div "CPF 050.291.534-03 RG 7405731- SDS/PE" at bounding box center [643, 334] width 678 height 74
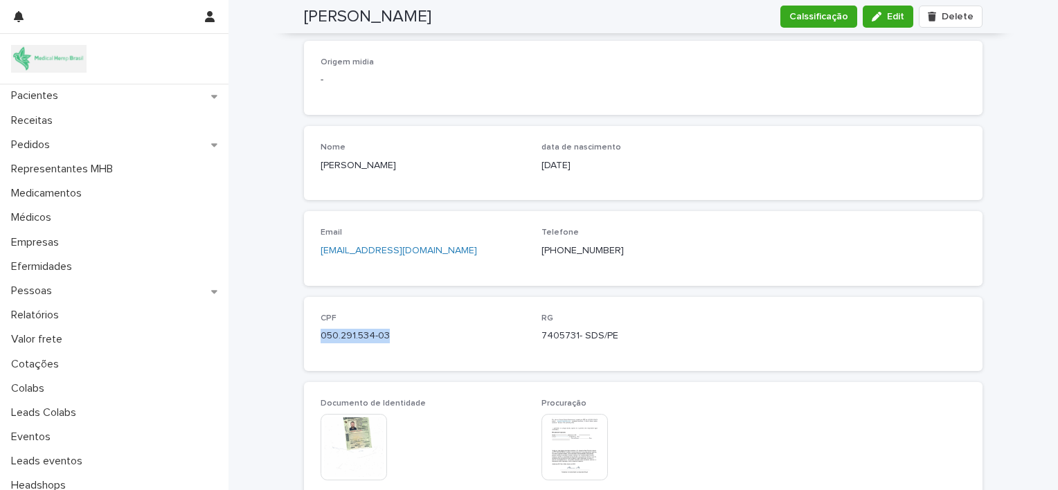
copy p "050.291.534-03"
drag, startPoint x: 528, startPoint y: 332, endPoint x: 610, endPoint y: 332, distance: 81.7
click at [610, 332] on div "CPF 050.291.534-03 RG 7405731- SDS/PE" at bounding box center [642, 334] width 645 height 41
copy p "7405731- SDS/PE"
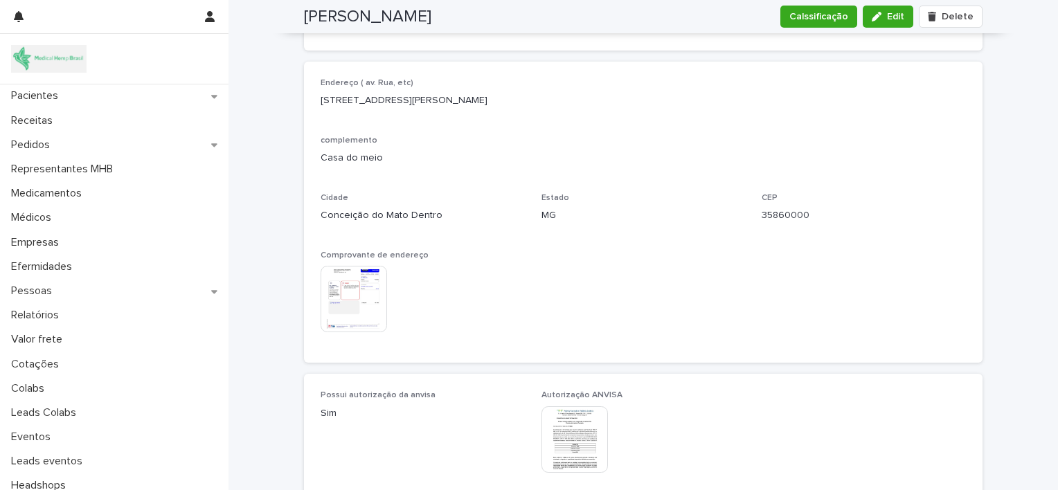
scroll to position [1063, 0]
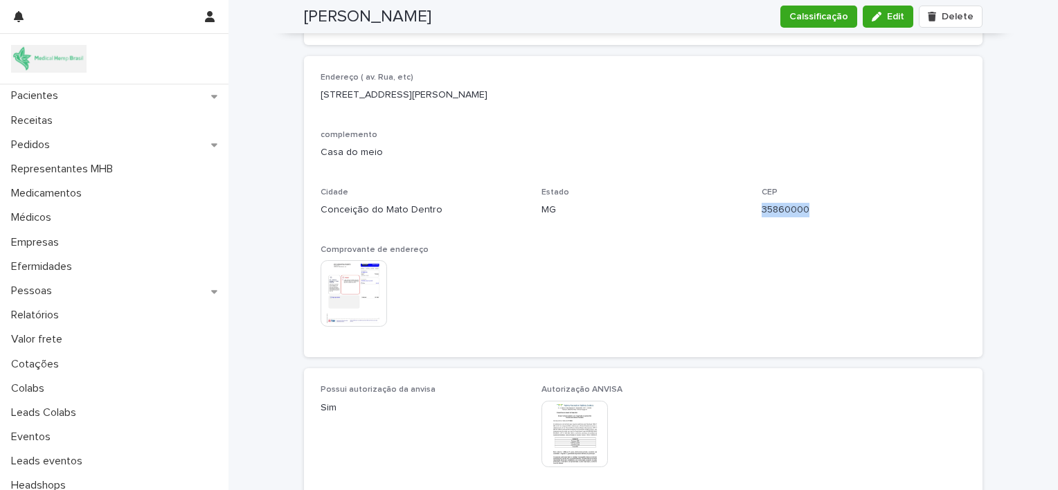
drag, startPoint x: 751, startPoint y: 205, endPoint x: 822, endPoint y: 216, distance: 72.1
click at [822, 216] on div "Endereço ( av. Rua, etc) Rua Luiz Maria 287 complemento Casa do meio Cidade Con…" at bounding box center [642, 207] width 645 height 269
copy p "35860000"
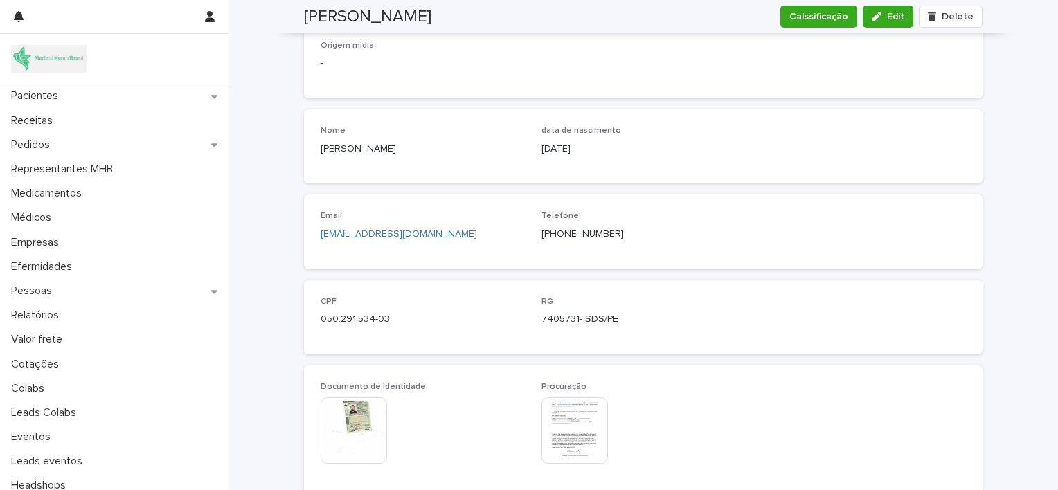
scroll to position [473, 0]
drag, startPoint x: 529, startPoint y: 235, endPoint x: 616, endPoint y: 241, distance: 87.4
click at [616, 241] on div "Email borges620@hotmail.com Telefone (81) 99669-0262" at bounding box center [642, 231] width 645 height 41
copy p "[PHONE_NUMBER]"
drag, startPoint x: 437, startPoint y: 233, endPoint x: 306, endPoint y: 244, distance: 132.0
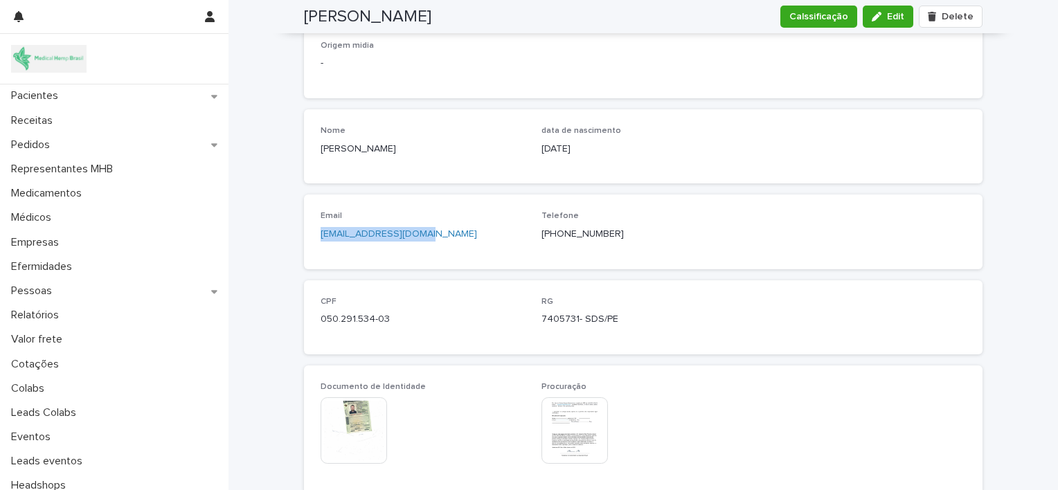
click at [306, 244] on div "Email borges620@hotmail.com Telefone (81) 99669-0262" at bounding box center [643, 231] width 678 height 74
copy link "[EMAIL_ADDRESS][DOMAIN_NAME]"
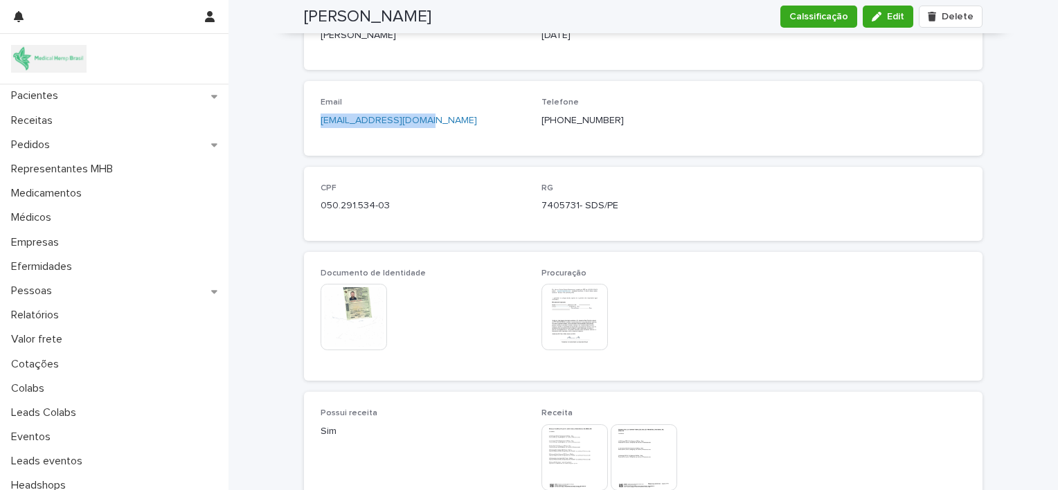
scroll to position [590, 0]
click at [570, 319] on img at bounding box center [574, 314] width 66 height 66
